Goal: Information Seeking & Learning: Learn about a topic

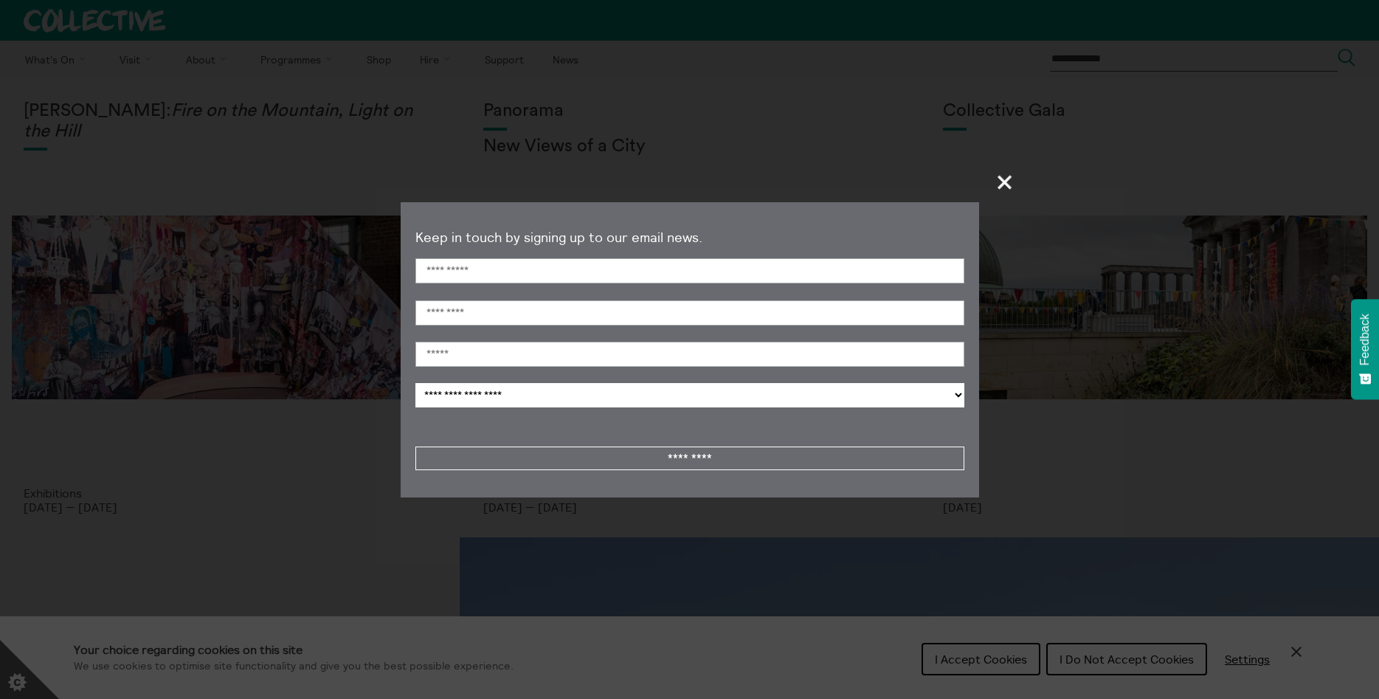
click at [1011, 185] on span "+" at bounding box center [1006, 182] width 44 height 44
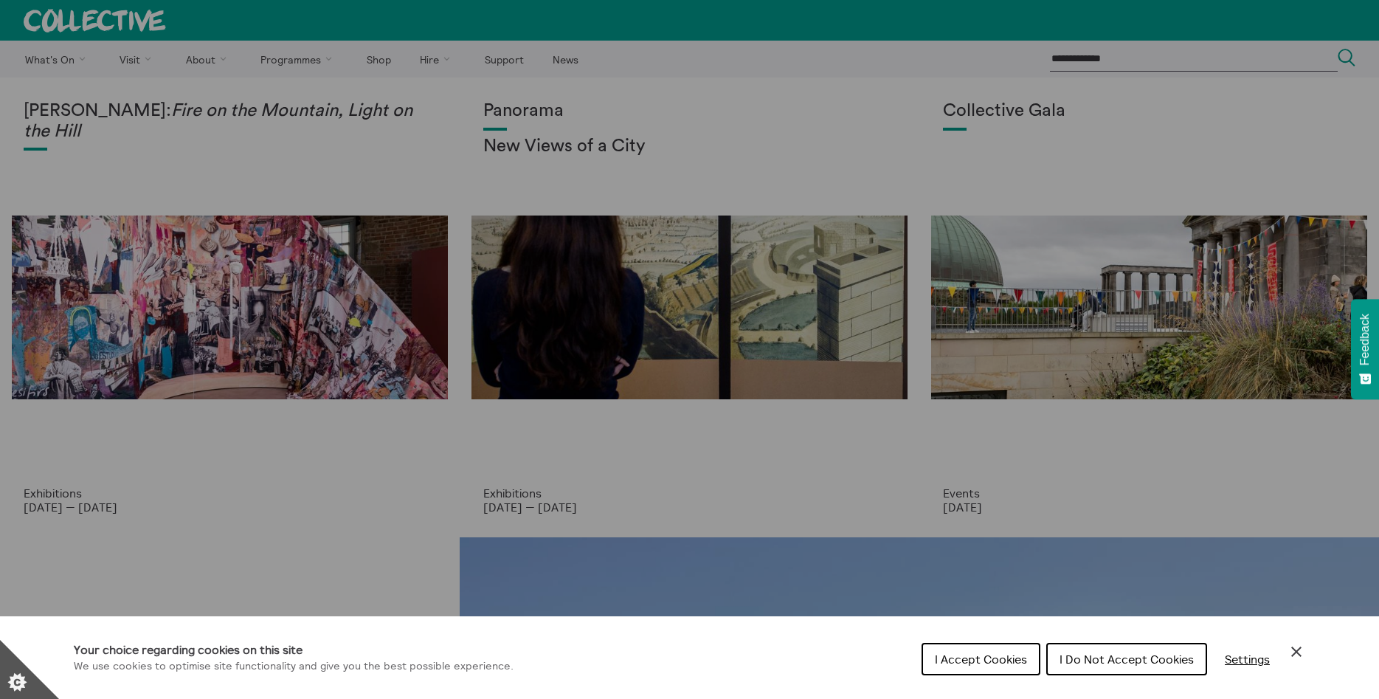
click at [131, 63] on div "Cookie preferences" at bounding box center [689, 349] width 1379 height 699
click at [1120, 668] on button "I Do Not Accept Cookies" at bounding box center [1126, 659] width 161 height 32
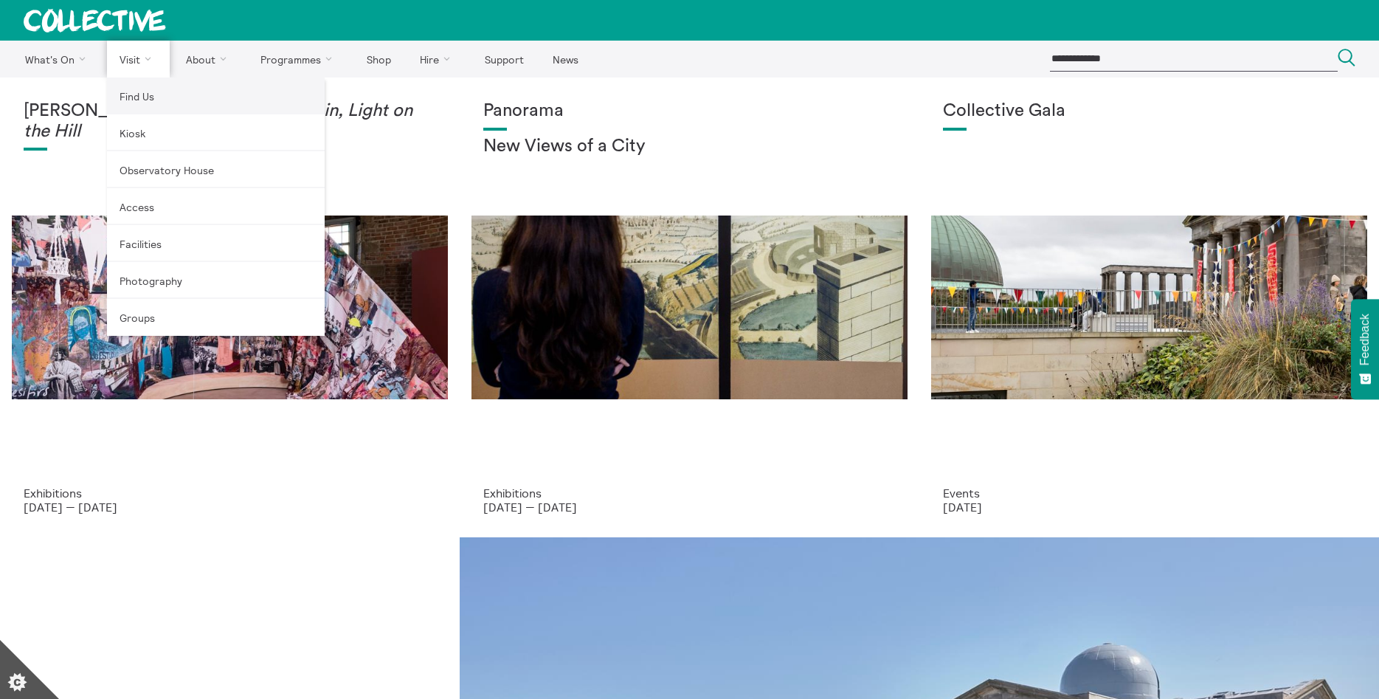
click at [134, 101] on link "Find Us" at bounding box center [216, 95] width 218 height 37
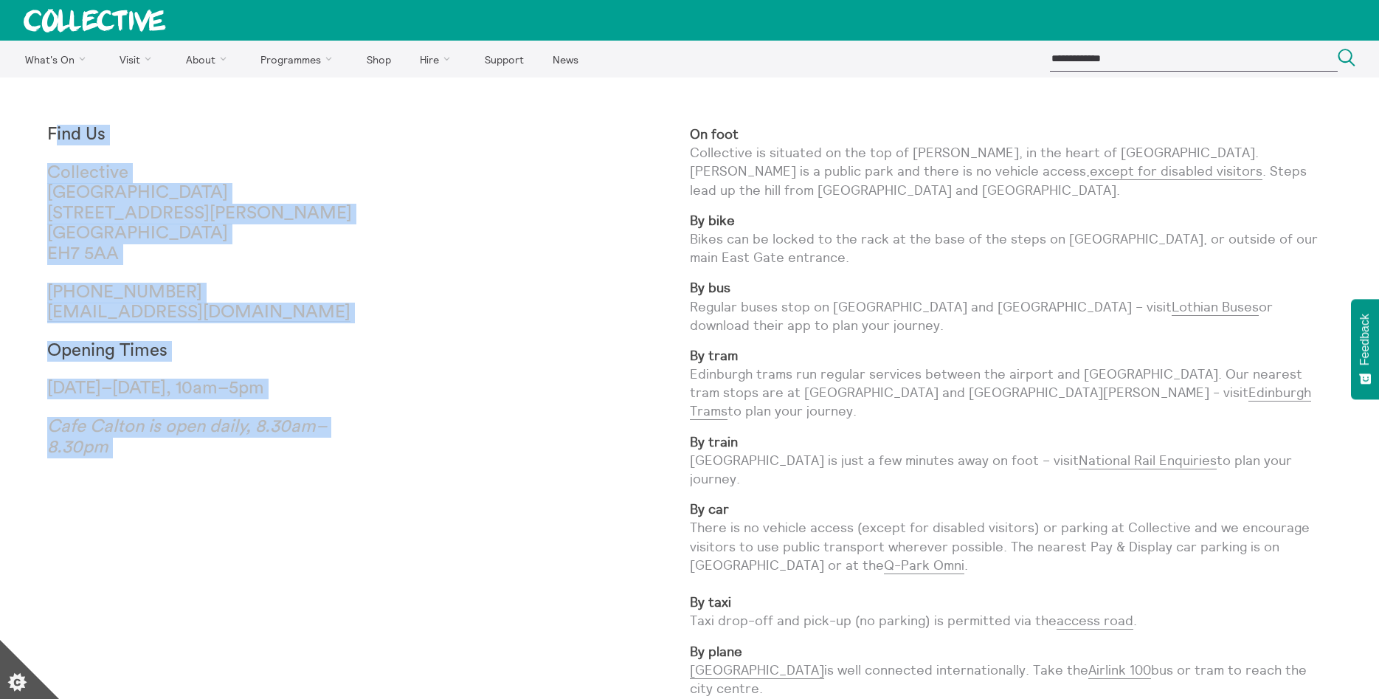
drag, startPoint x: 52, startPoint y: 125, endPoint x: 252, endPoint y: 463, distance: 393.0
click at [252, 463] on h3 "Find Us Collective City Observatory 38 Calton Hill Edinburgh EH7 5AA +44 (0)131…" at bounding box center [207, 302] width 321 height 354
click at [245, 445] on p "Cafe Calton is open daily, 8.30am–8.30pm" at bounding box center [207, 447] width 321 height 61
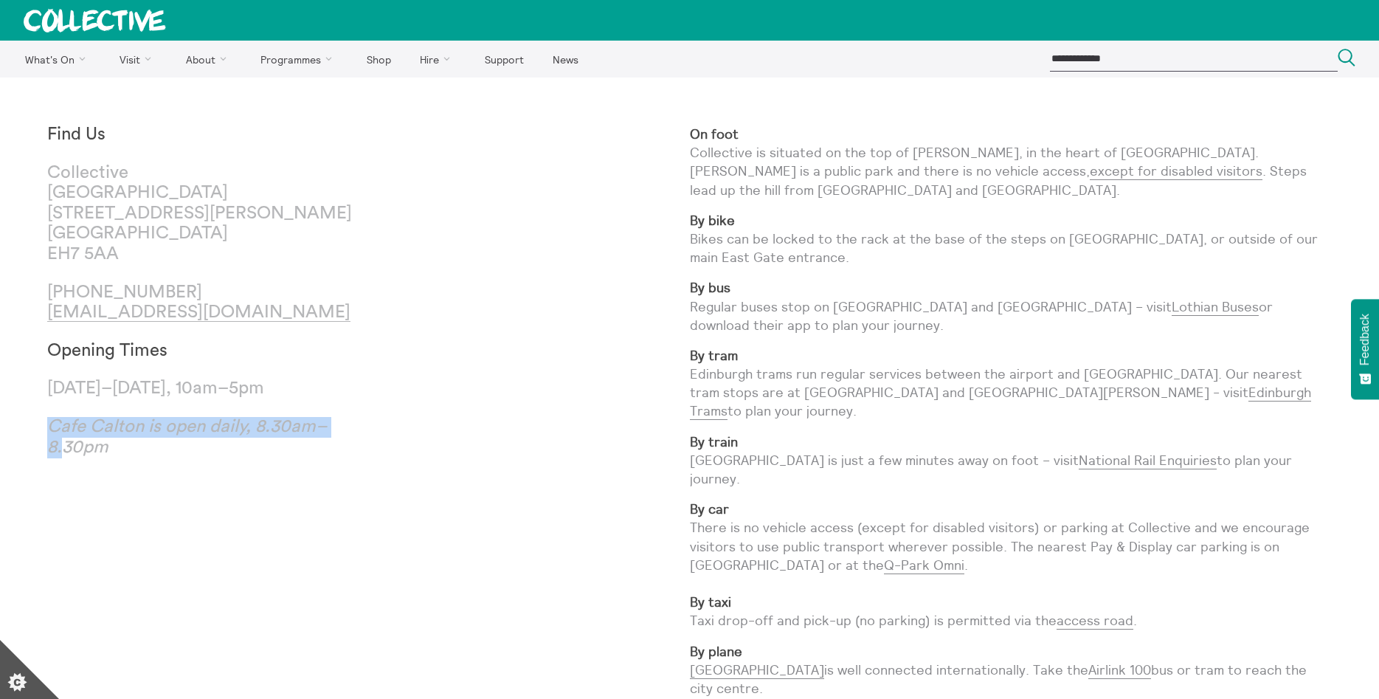
click at [245, 445] on p "Cafe Calton is open daily, 8.30am–8.30pm" at bounding box center [207, 447] width 321 height 61
click at [1049, 660] on p "By plane Edinburgh Airport is well connected internationally. Take the Airlink …" at bounding box center [1011, 670] width 643 height 56
click at [485, 566] on div "Find Us Collective City Observatory 38 Calton Hill Edinburgh EH7 5AA +44 (0)131…" at bounding box center [368, 417] width 643 height 584
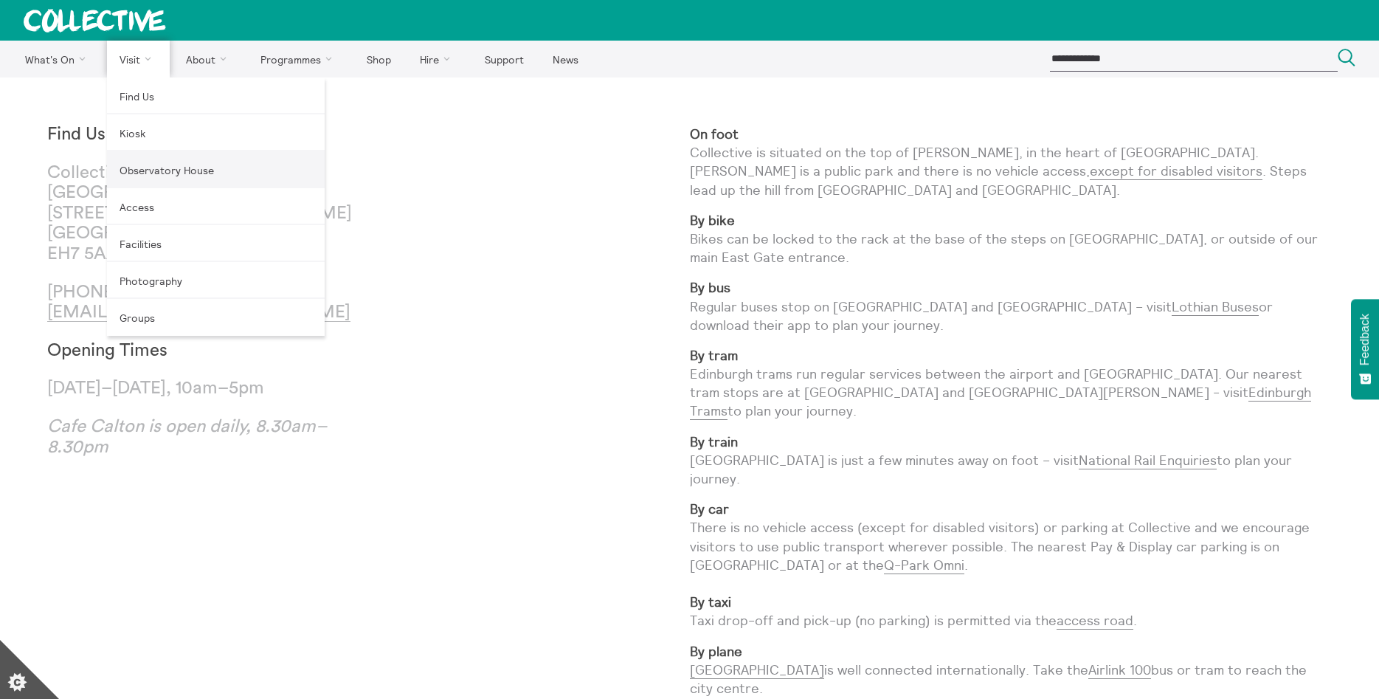
click at [154, 163] on link "Observatory House" at bounding box center [216, 169] width 218 height 37
click at [134, 242] on link "Facilities" at bounding box center [216, 243] width 218 height 37
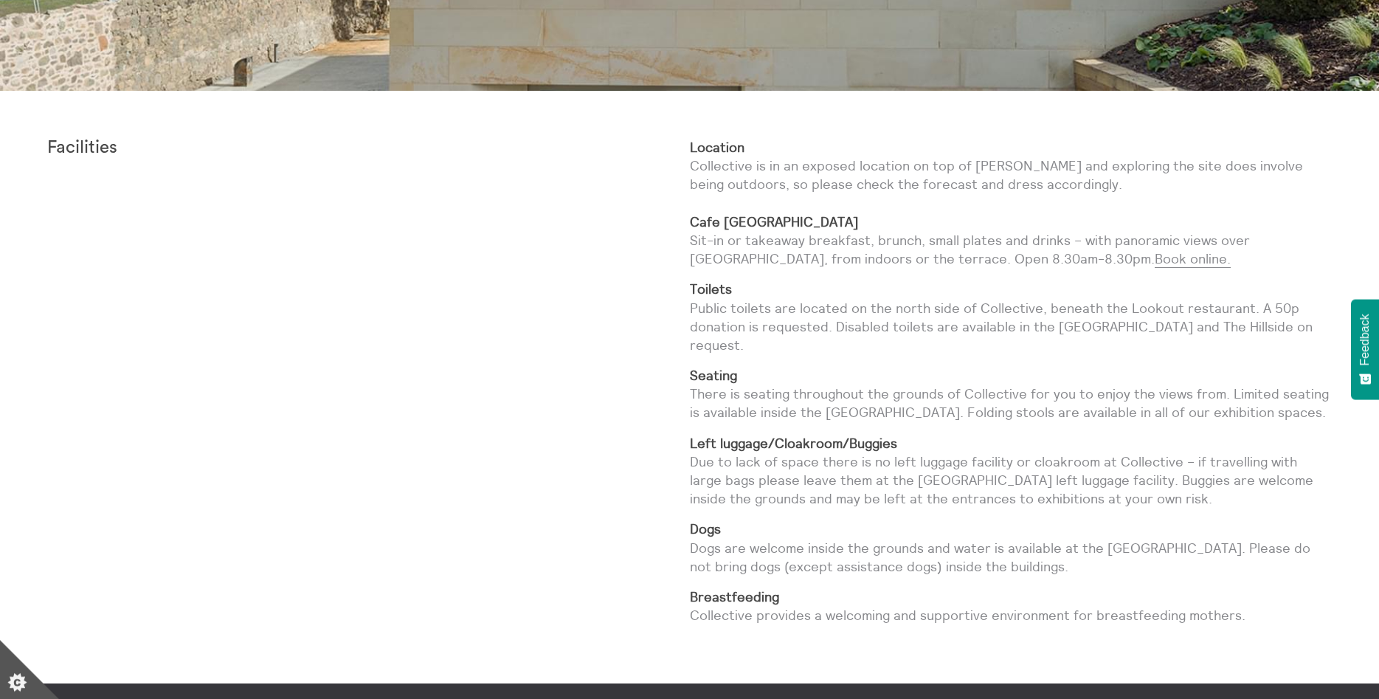
scroll to position [579, 0]
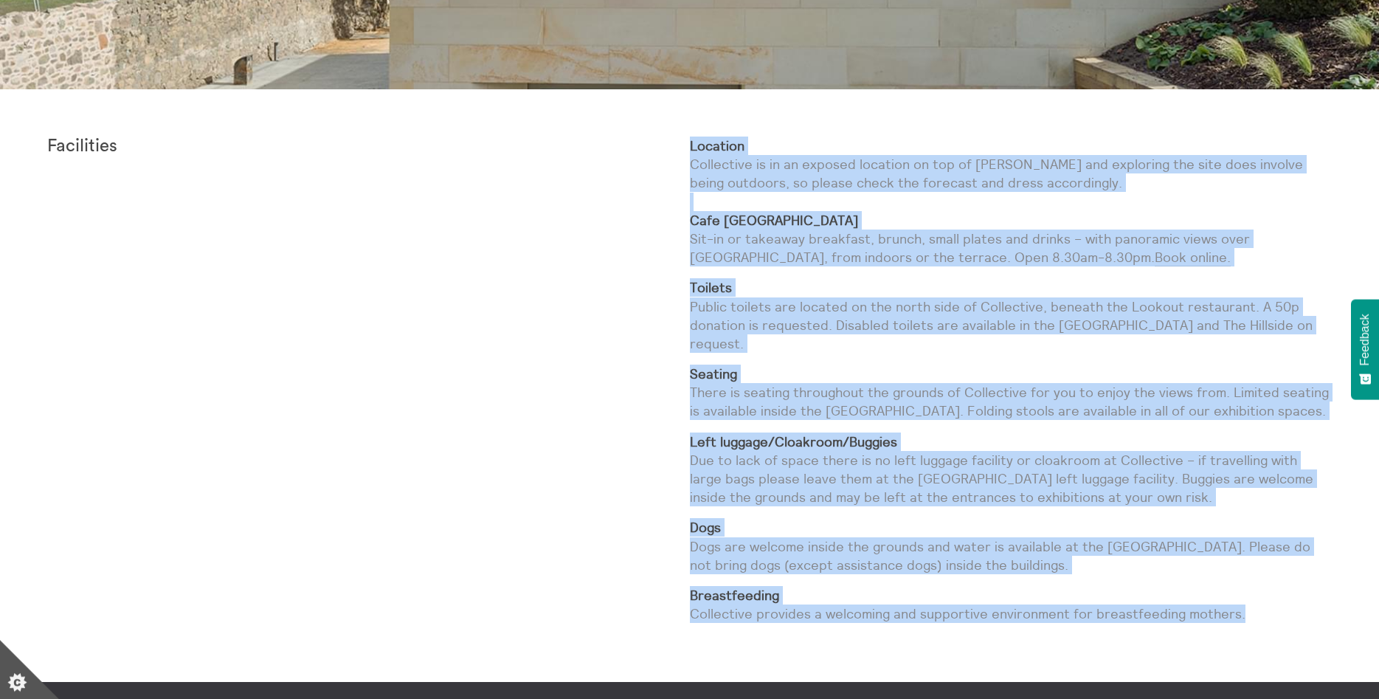
drag, startPoint x: 655, startPoint y: 133, endPoint x: 1311, endPoint y: 589, distance: 799.0
click at [1311, 589] on div "Facilities Location Collective is in an exposed location on top of Calton Hill …" at bounding box center [689, 385] width 1379 height 593
copy div "Location Collective is in an exposed location on top of Calton Hill and explori…"
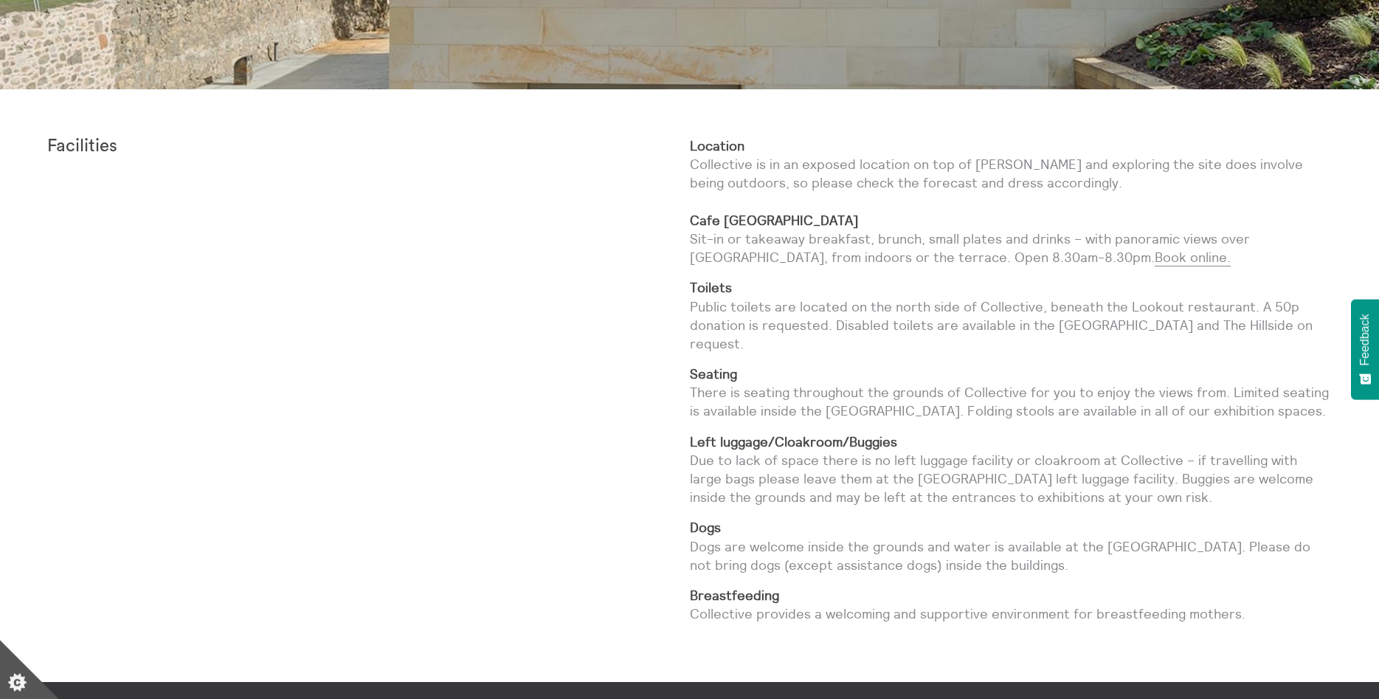
click at [472, 215] on div "Facilities" at bounding box center [368, 386] width 643 height 498
click at [180, 425] on div "Facilities" at bounding box center [368, 386] width 643 height 498
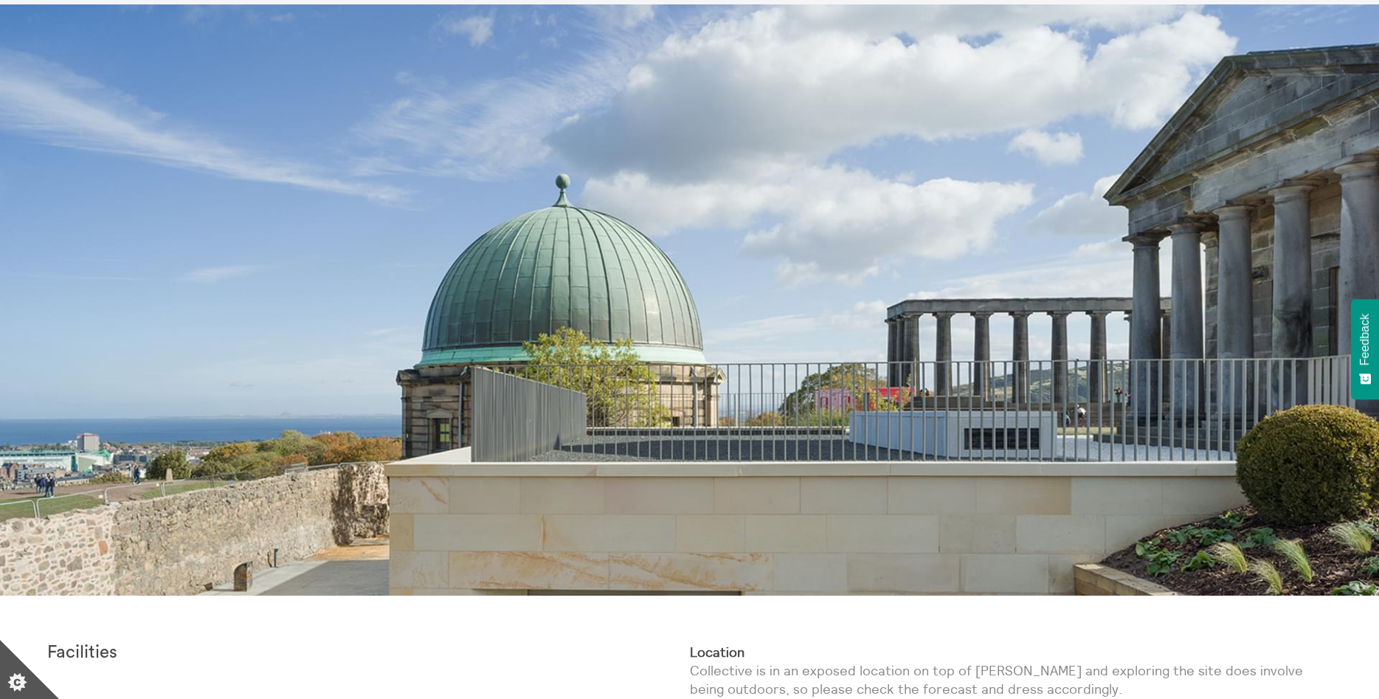
scroll to position [0, 0]
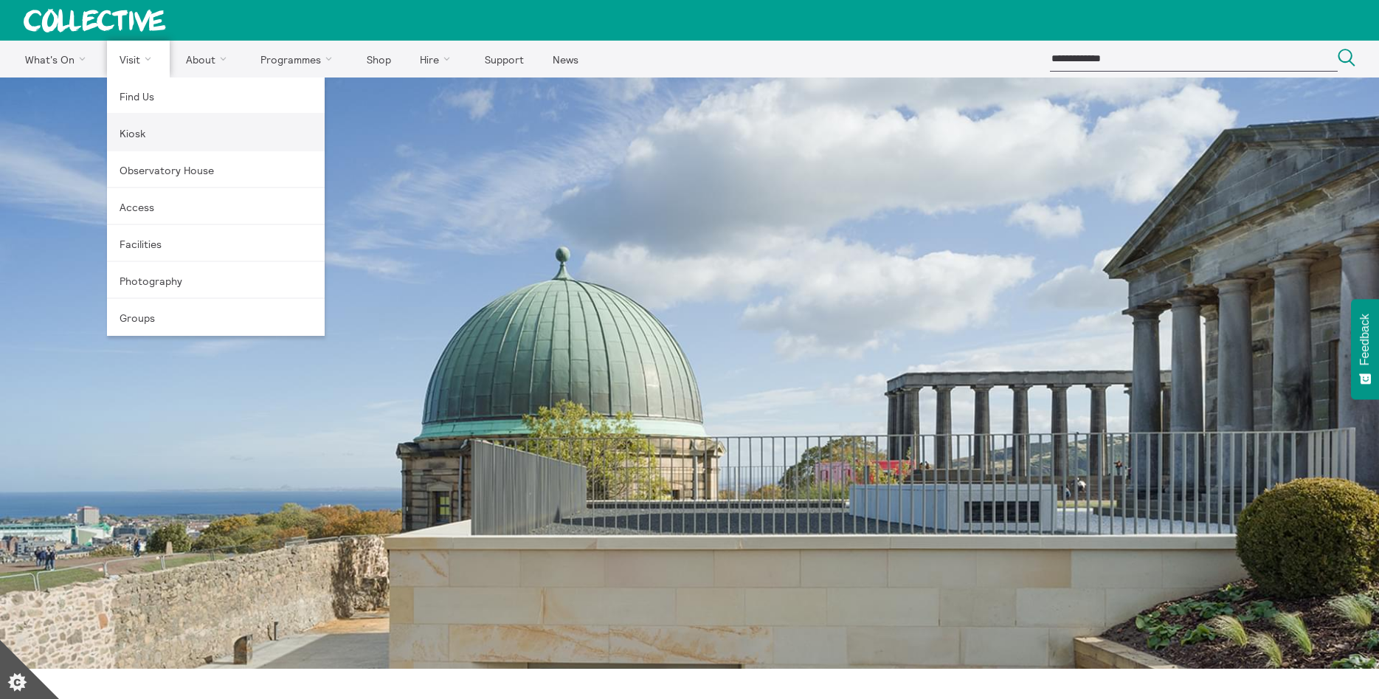
click at [121, 141] on link "Kiosk" at bounding box center [216, 132] width 218 height 37
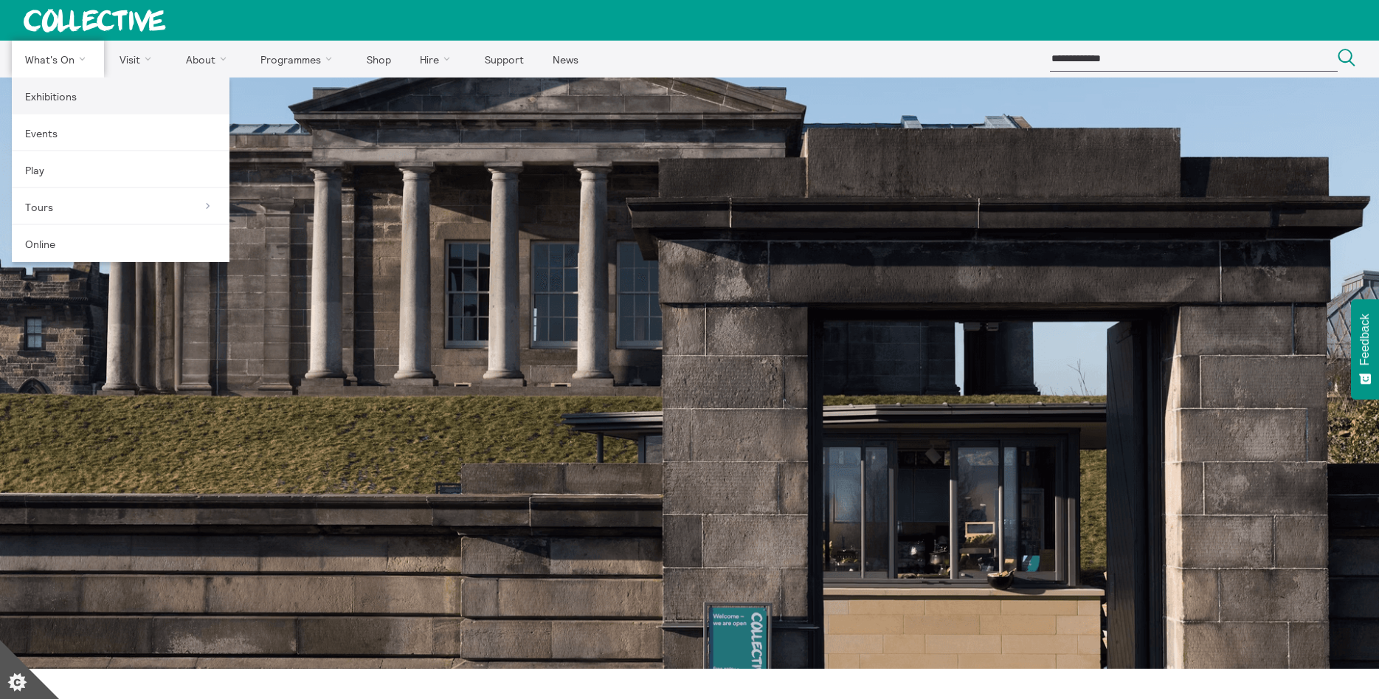
click at [52, 92] on link "Exhibitions" at bounding box center [121, 95] width 218 height 37
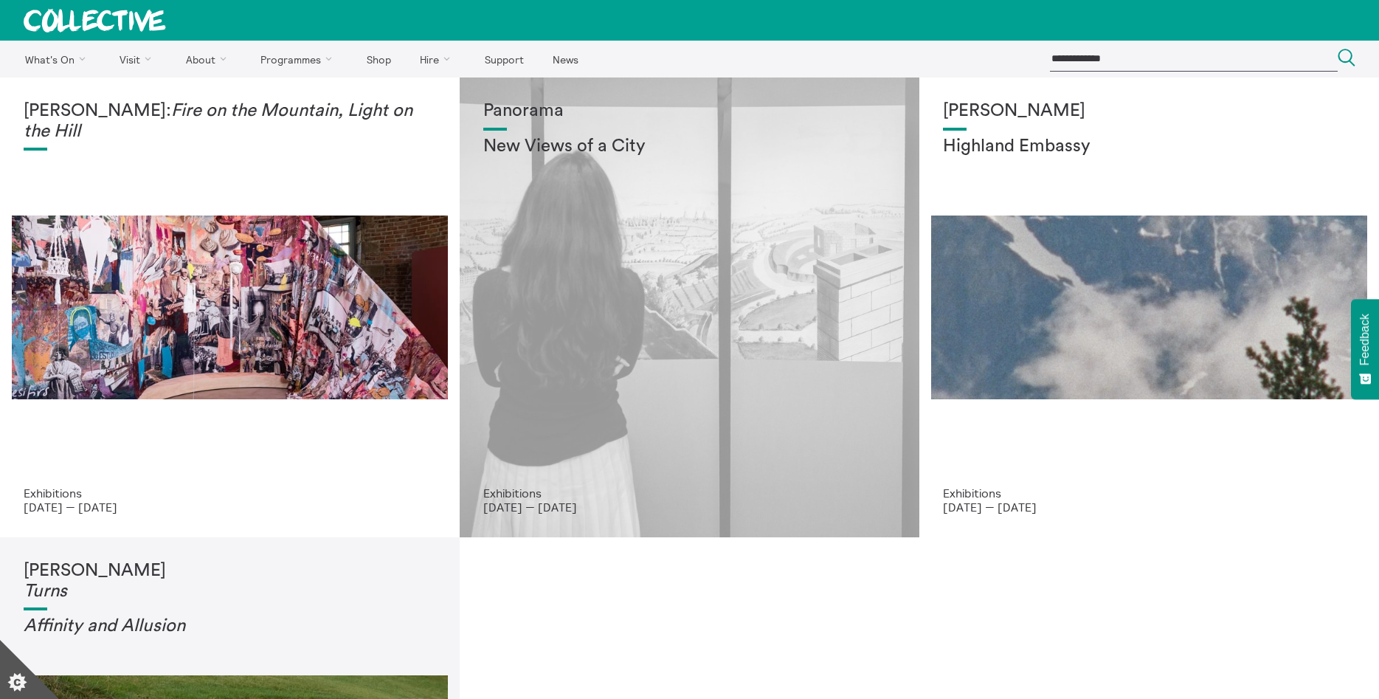
click at [578, 339] on div "Panorama New Views of a City" at bounding box center [689, 293] width 413 height 385
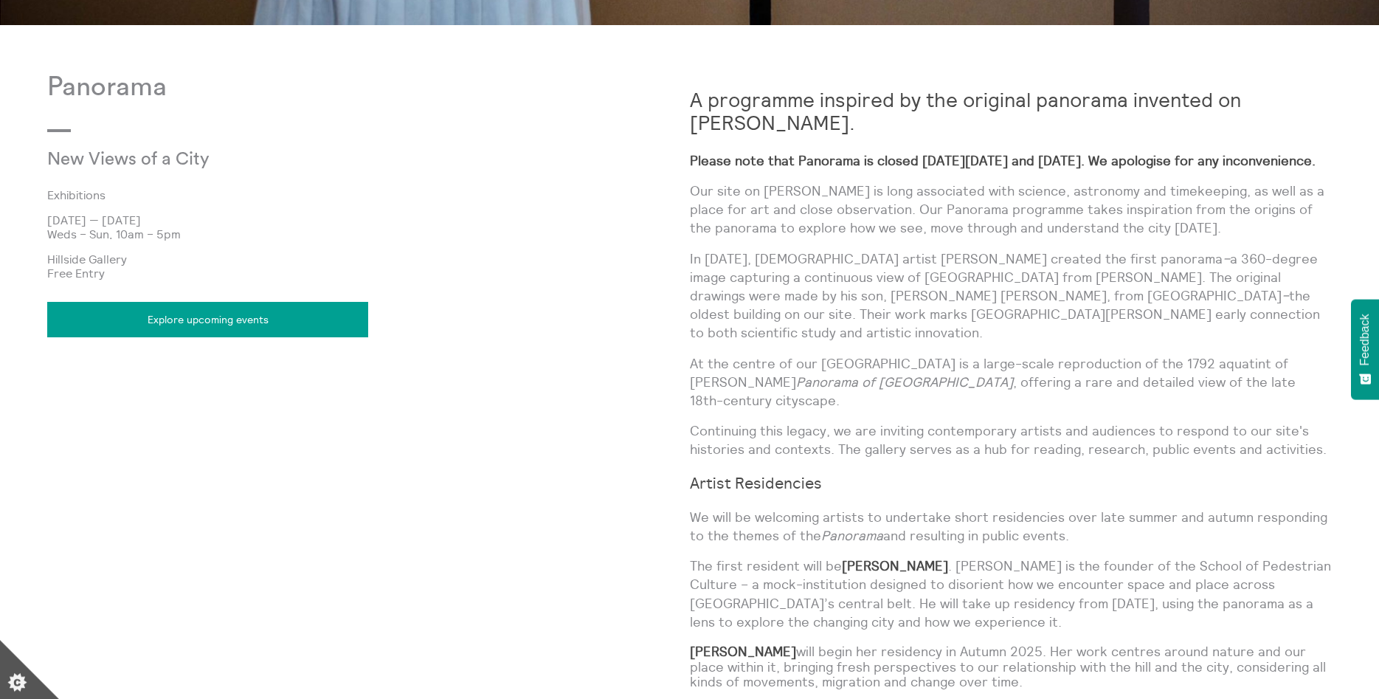
scroll to position [975, 0]
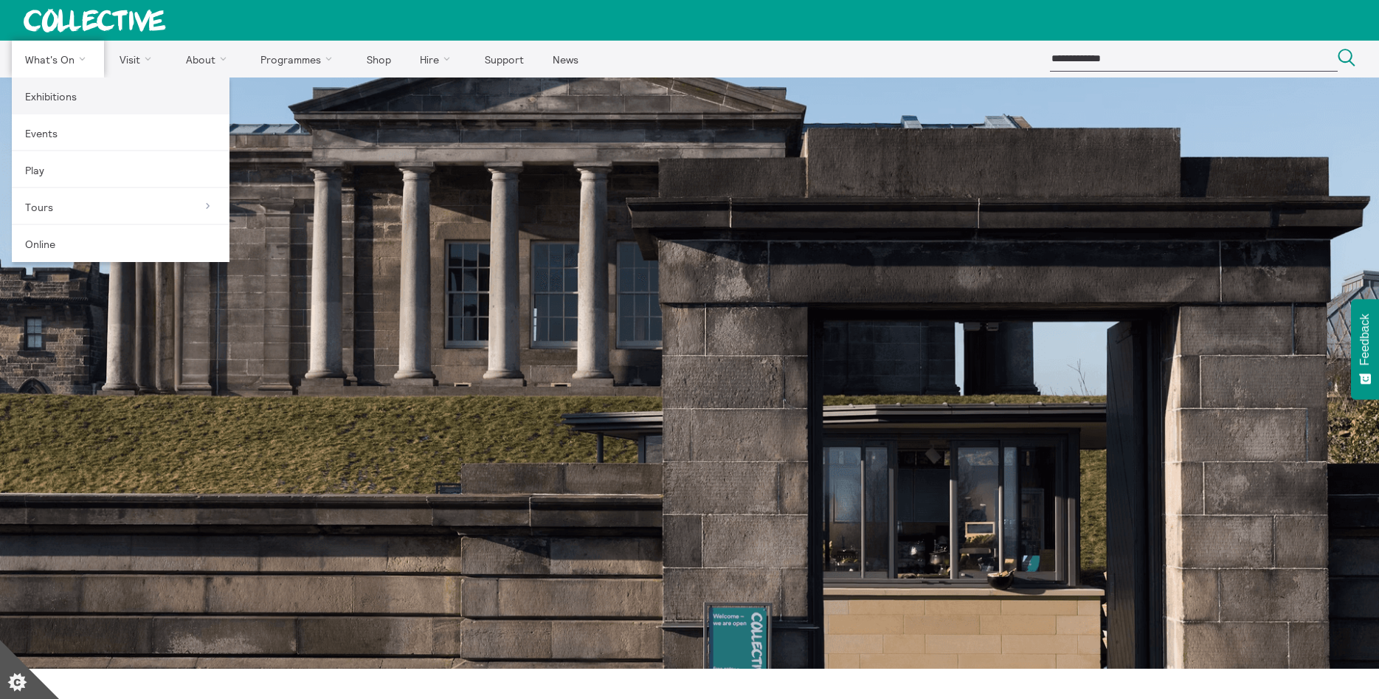
click at [67, 98] on link "Exhibitions" at bounding box center [121, 95] width 218 height 37
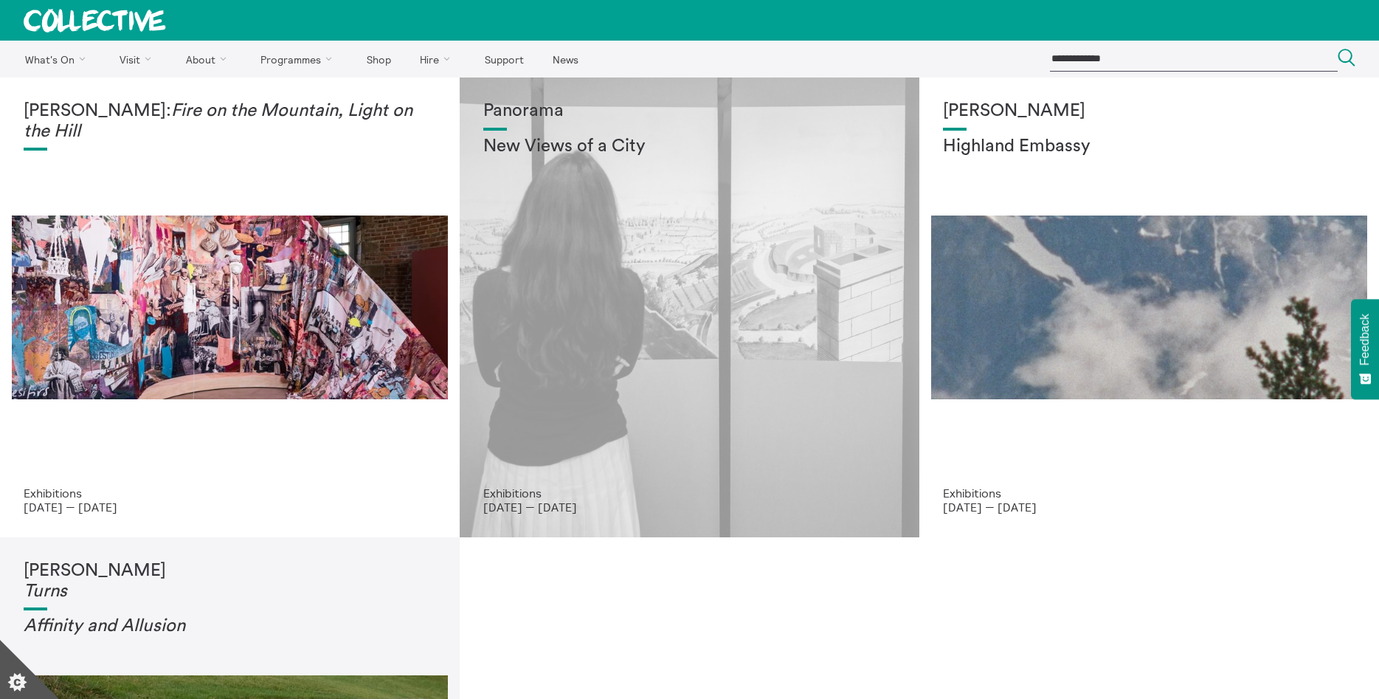
click at [706, 359] on div "Panorama New Views of a City" at bounding box center [689, 293] width 413 height 385
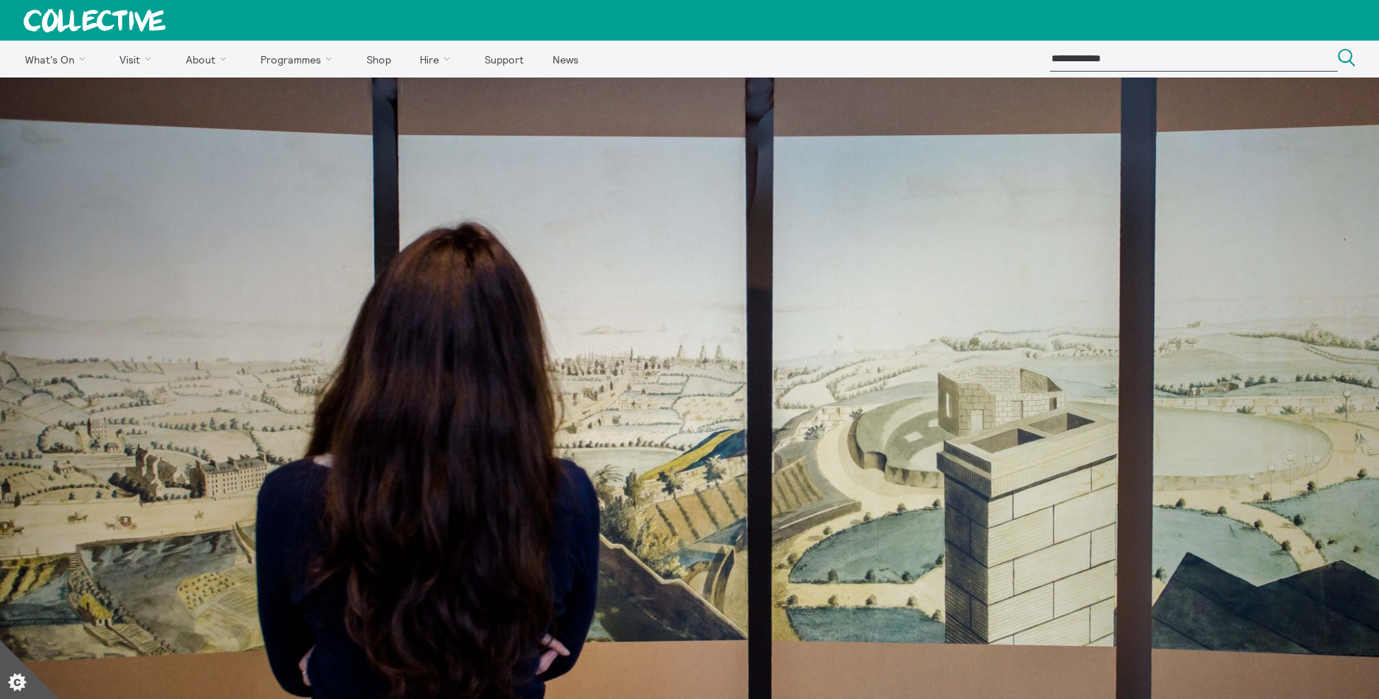
click at [103, 605] on img at bounding box center [689, 537] width 1379 height 920
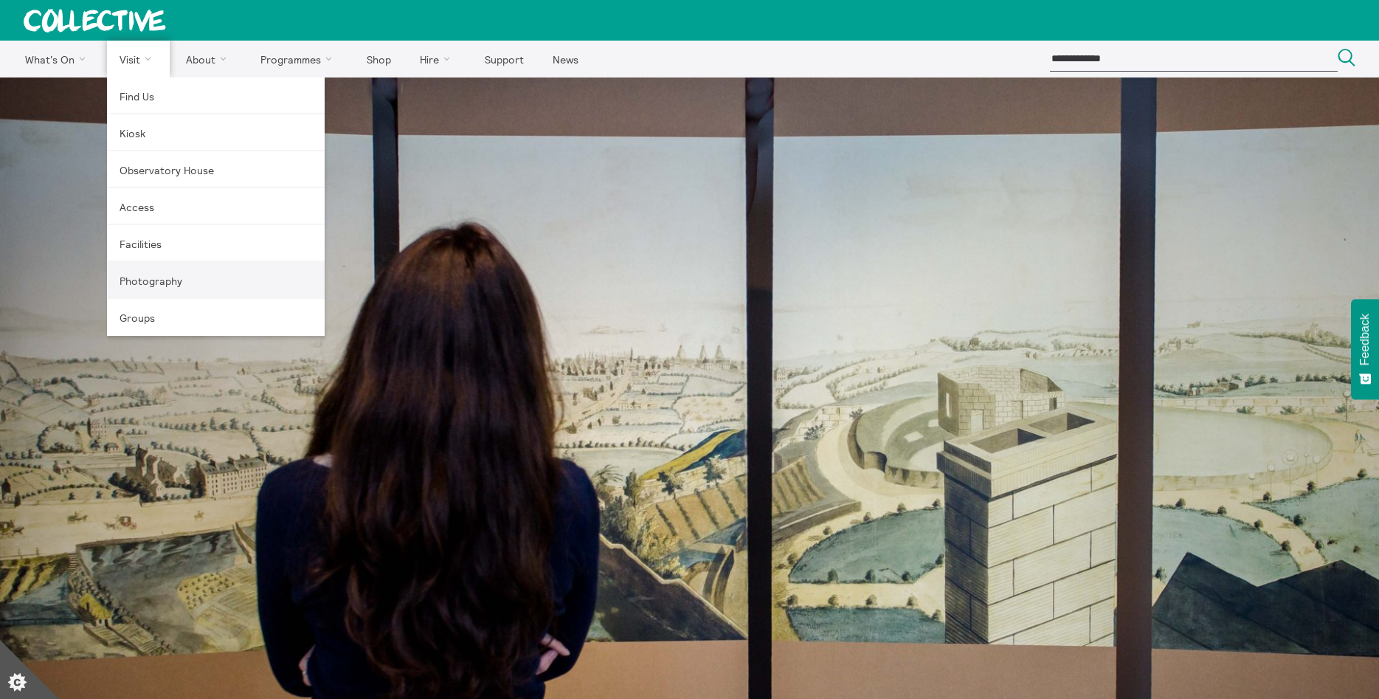
click at [150, 273] on link "Photography" at bounding box center [216, 280] width 218 height 37
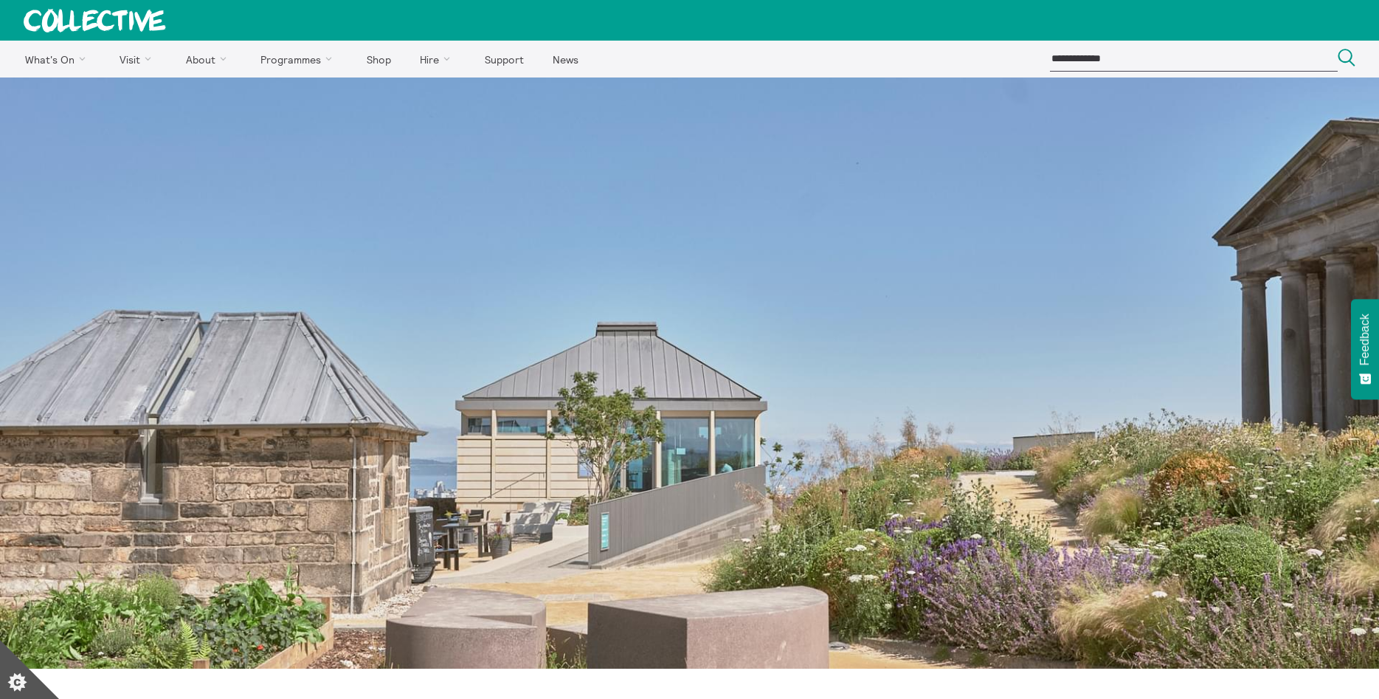
click at [132, 627] on div at bounding box center [689, 372] width 1379 height 591
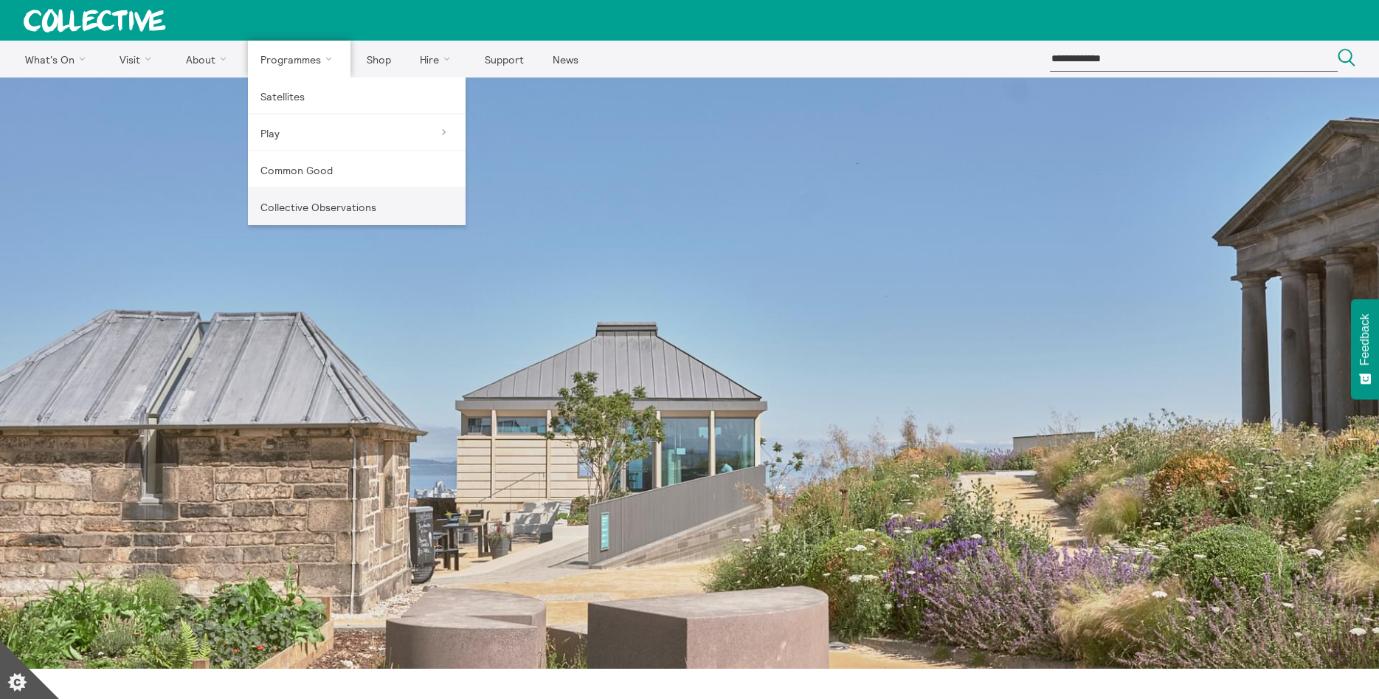
click at [314, 205] on link "Collective Observations" at bounding box center [357, 206] width 218 height 37
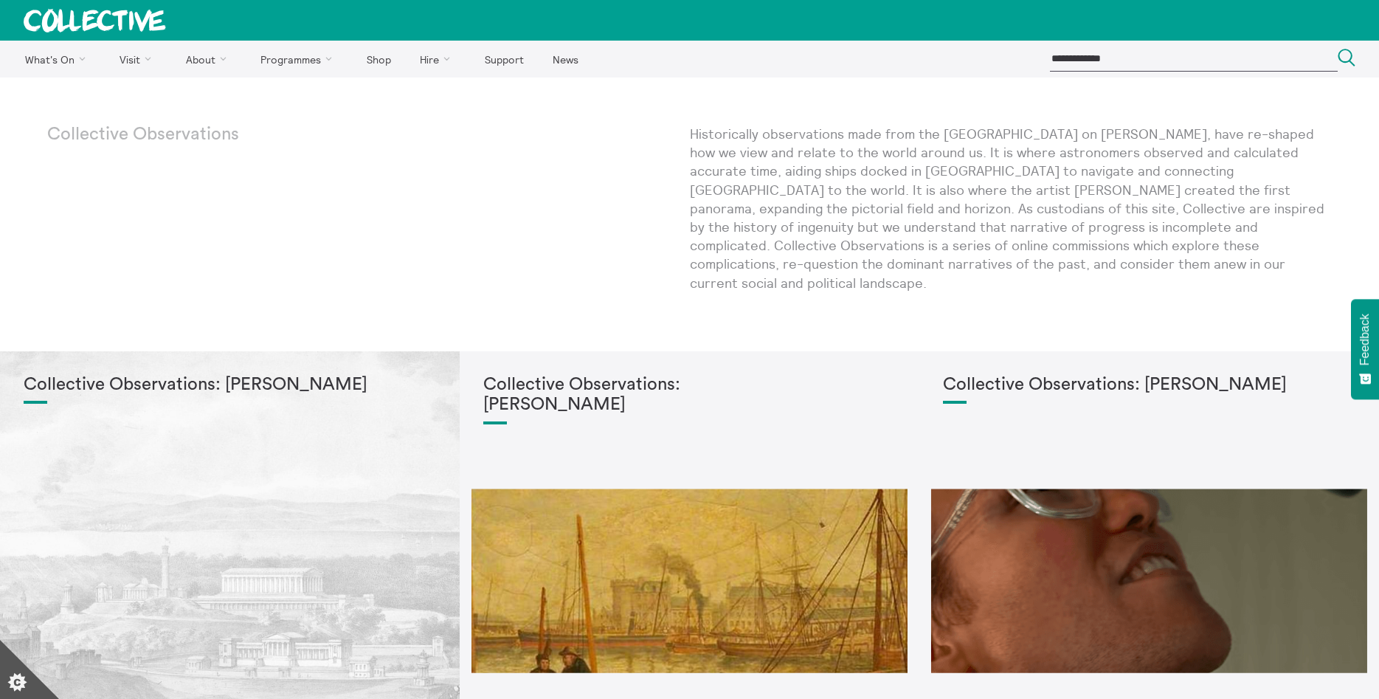
click at [191, 652] on div "Collective Observations: Kirsten Carter McKee" at bounding box center [230, 567] width 413 height 385
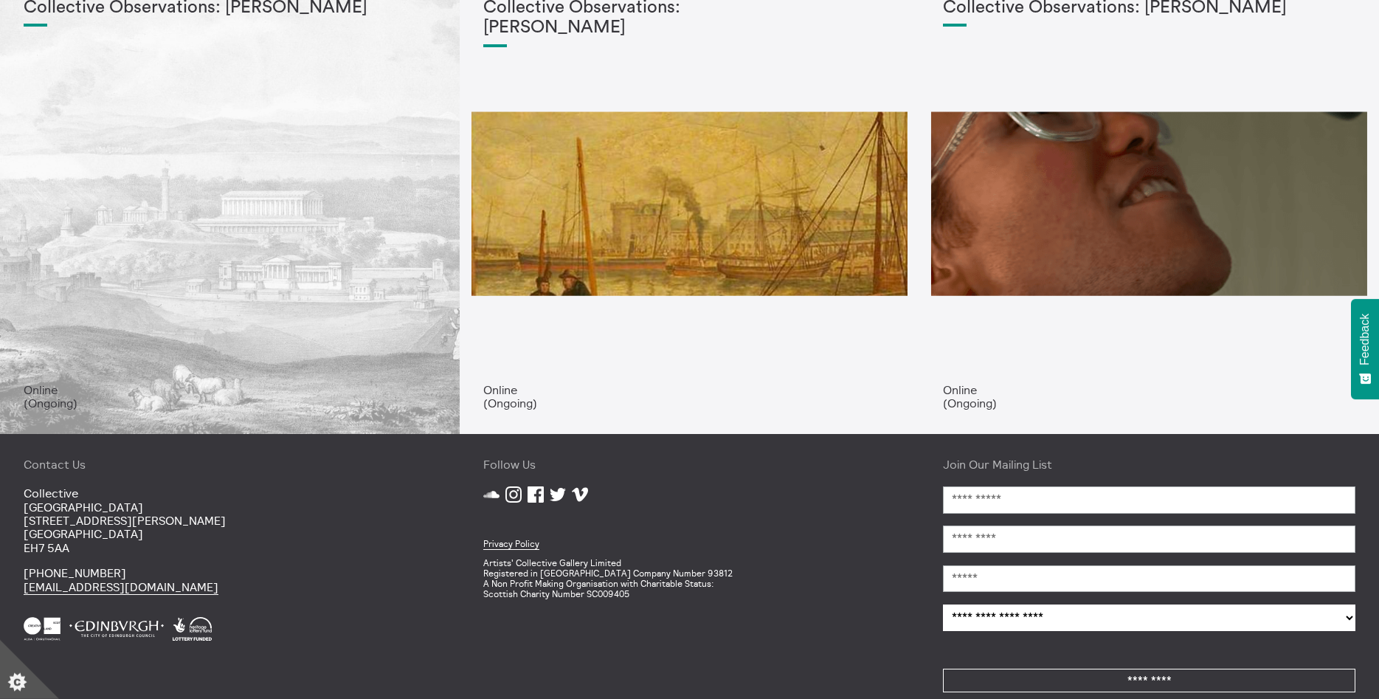
scroll to position [386, 0]
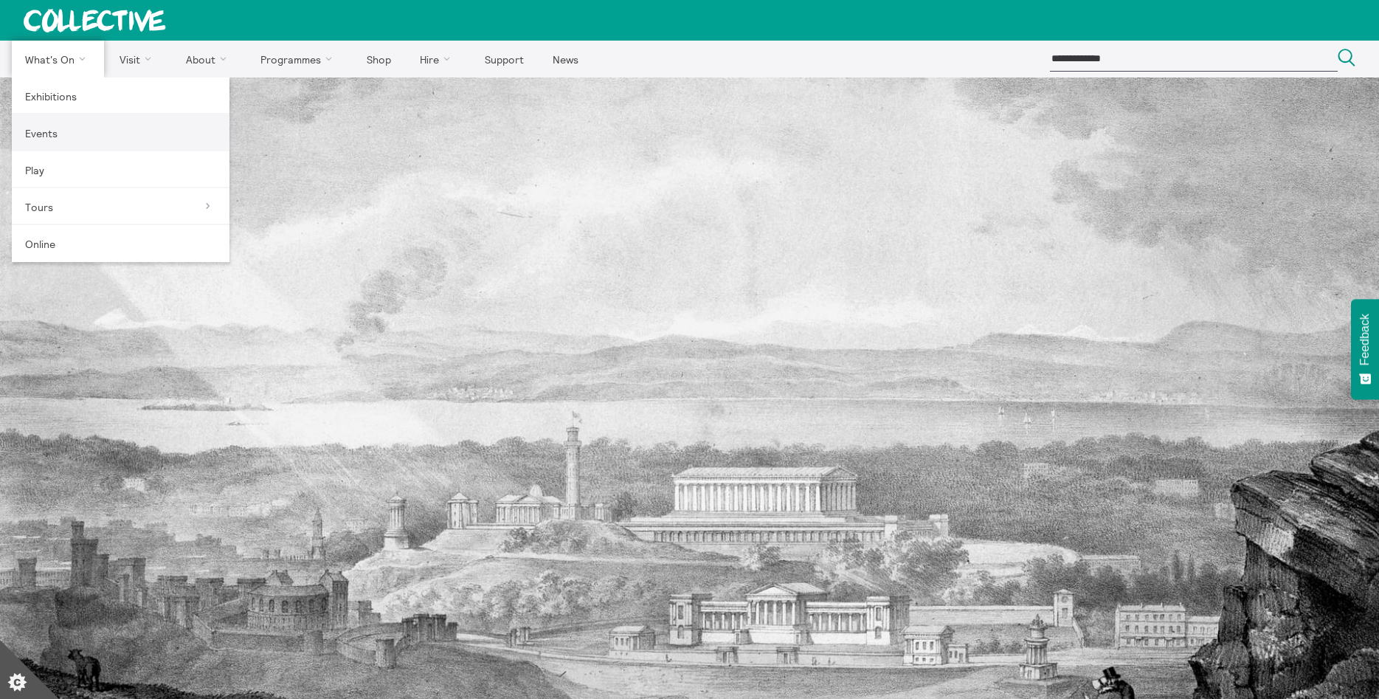
click at [61, 129] on link "Events" at bounding box center [121, 132] width 218 height 37
